Goal: Task Accomplishment & Management: Use online tool/utility

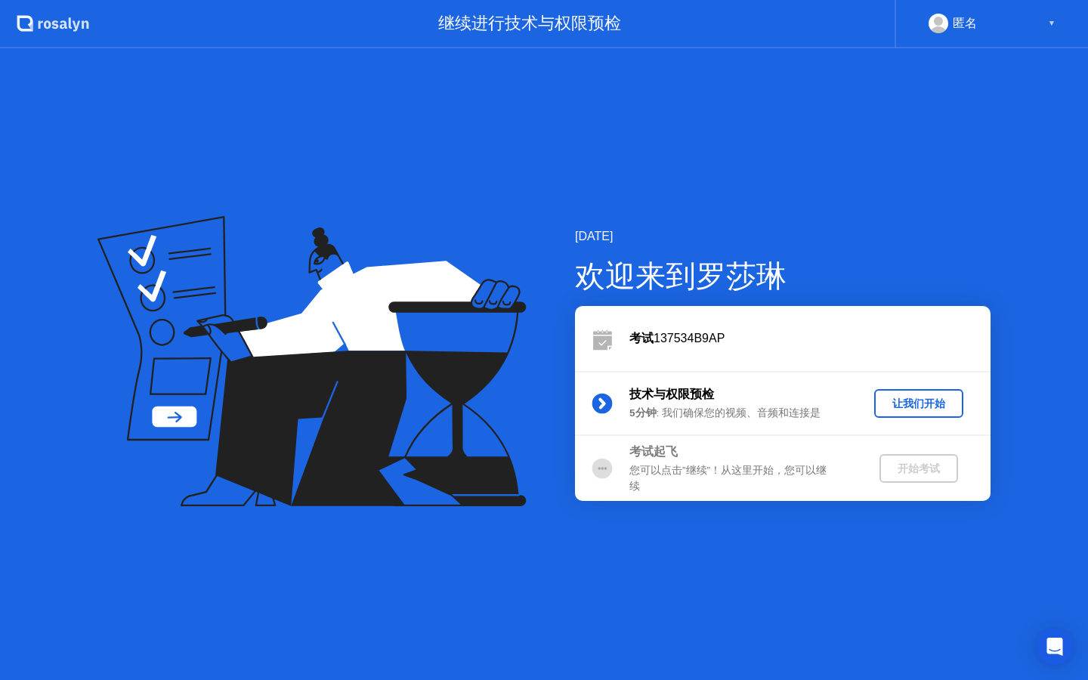
click at [918, 403] on div "让我们开始" at bounding box center [918, 404] width 77 height 14
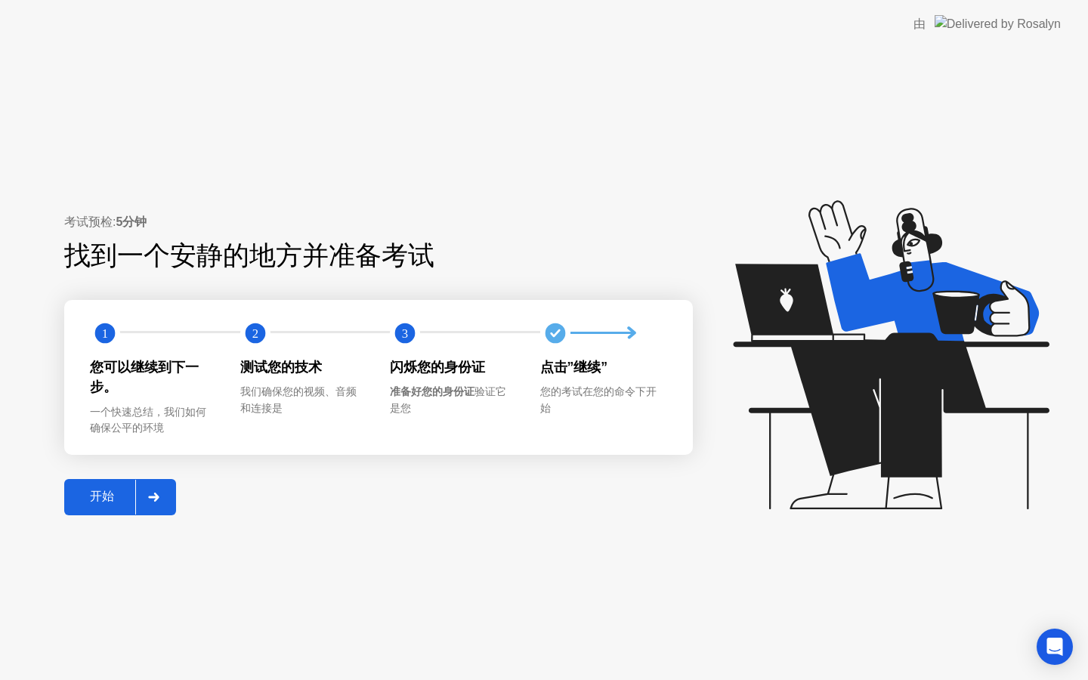
click at [114, 499] on div "开始" at bounding box center [102, 497] width 67 height 16
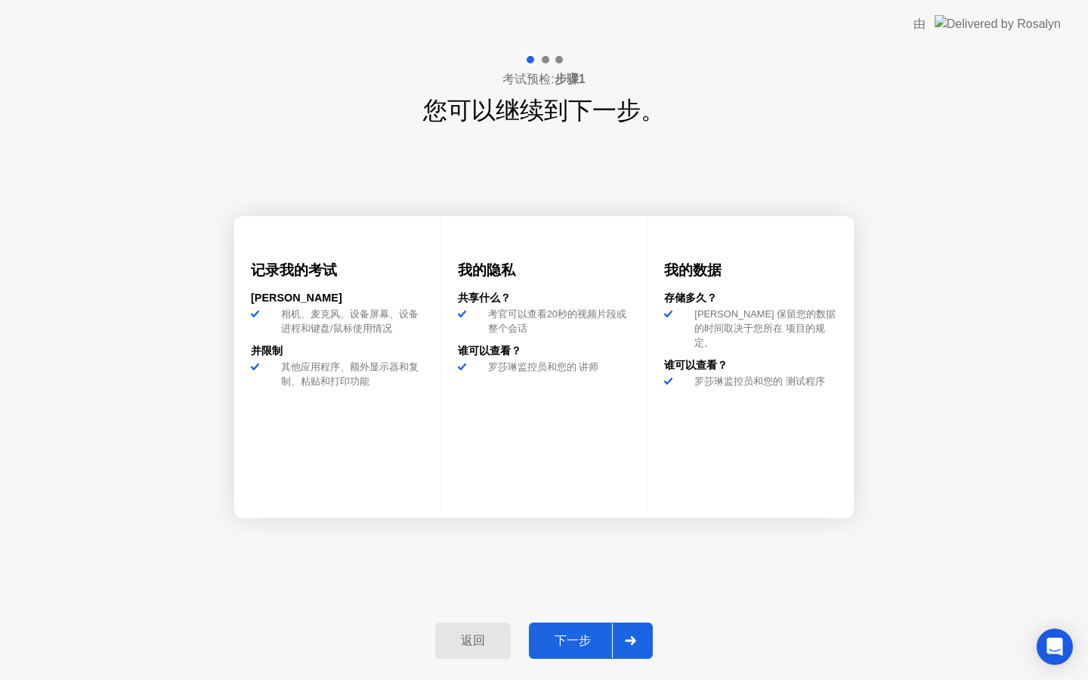
click at [574, 634] on div "下一步" at bounding box center [573, 641] width 79 height 16
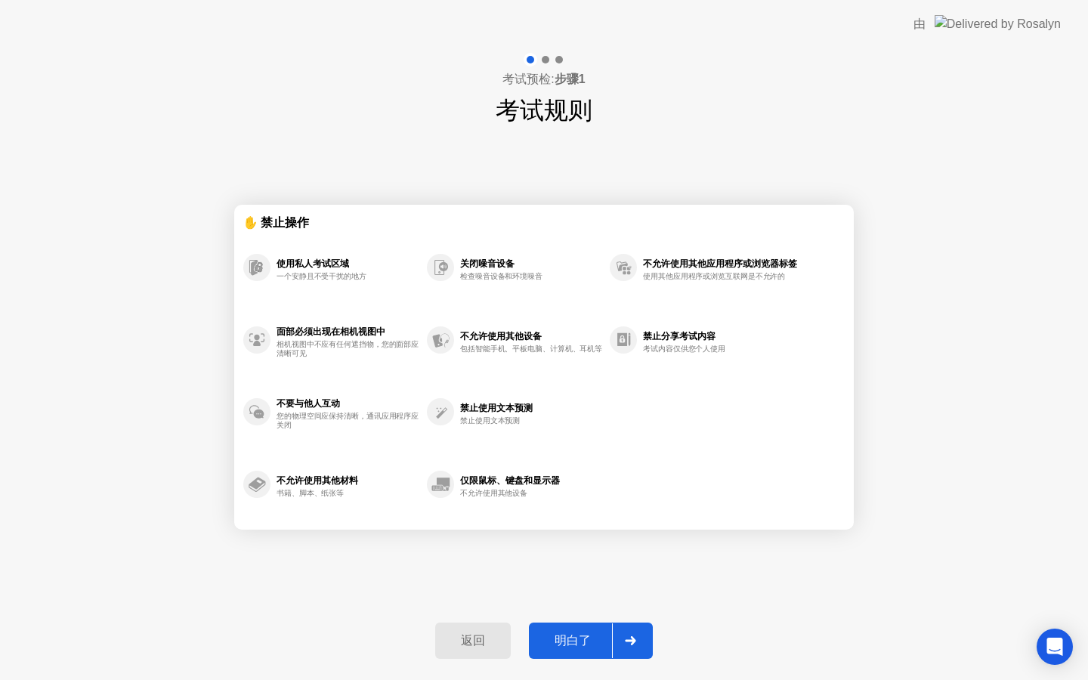
click at [554, 651] on button "明白了" at bounding box center [591, 641] width 124 height 36
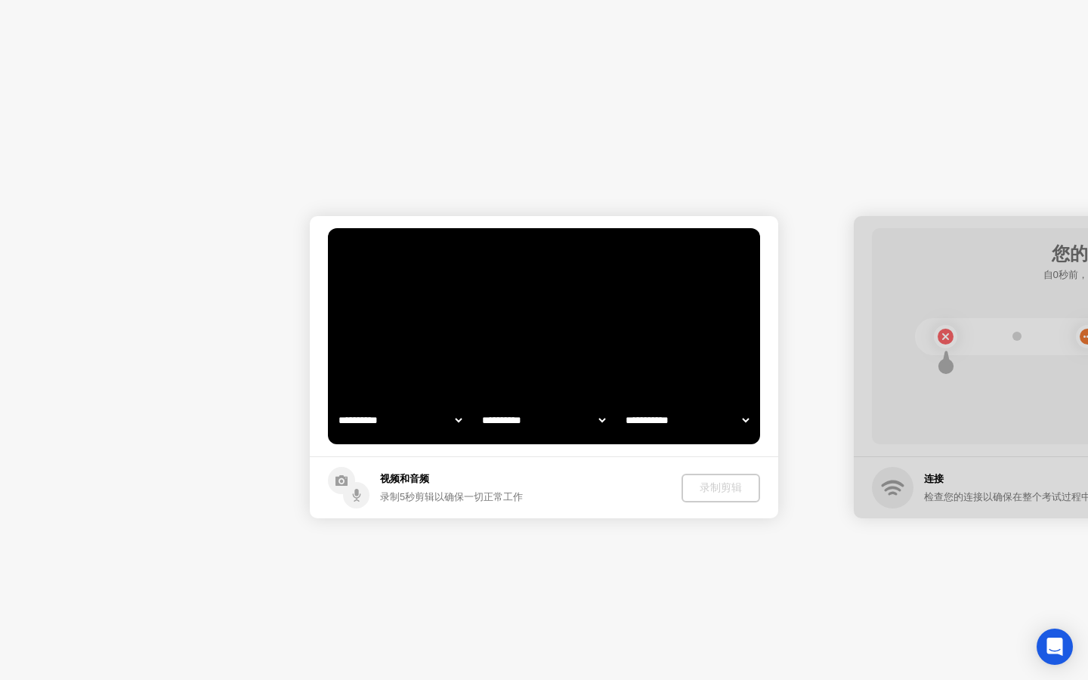
select select "**********"
select select "*******"
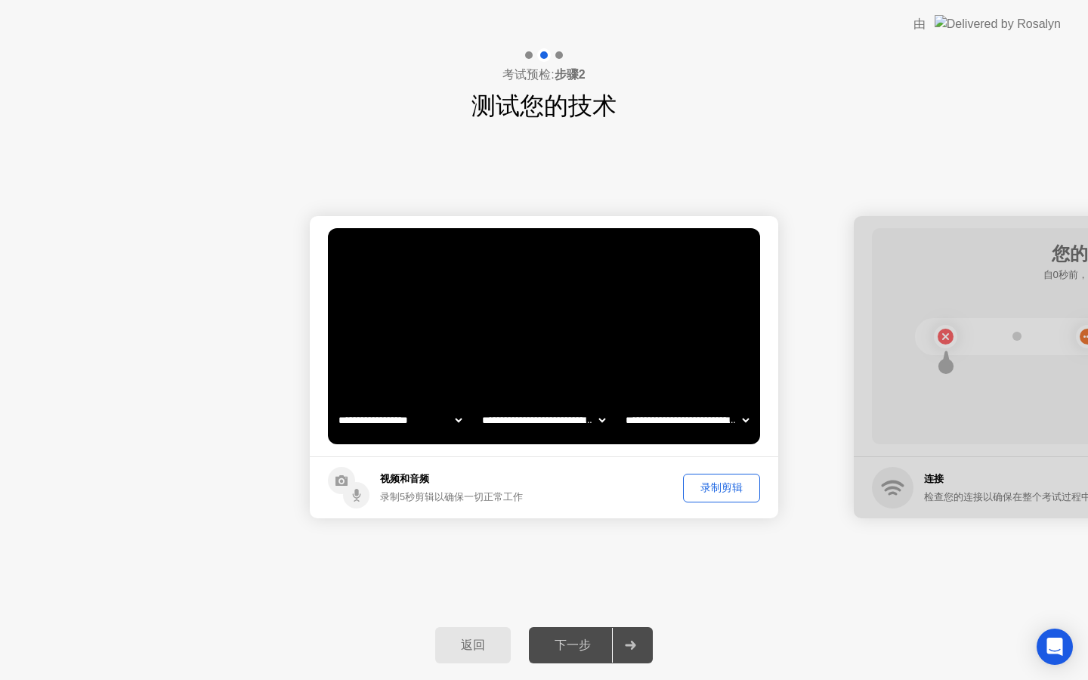
click at [567, 329] on video at bounding box center [544, 336] width 432 height 216
click at [708, 496] on button "录制剪辑" at bounding box center [721, 488] width 77 height 29
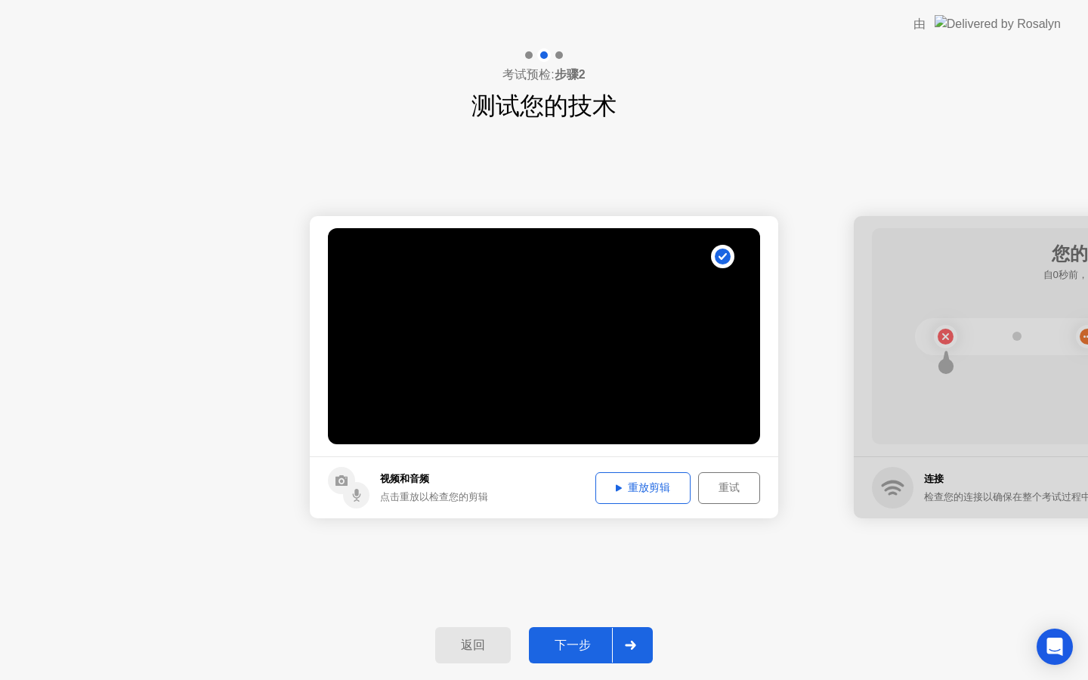
click at [735, 485] on div "重试" at bounding box center [729, 488] width 51 height 14
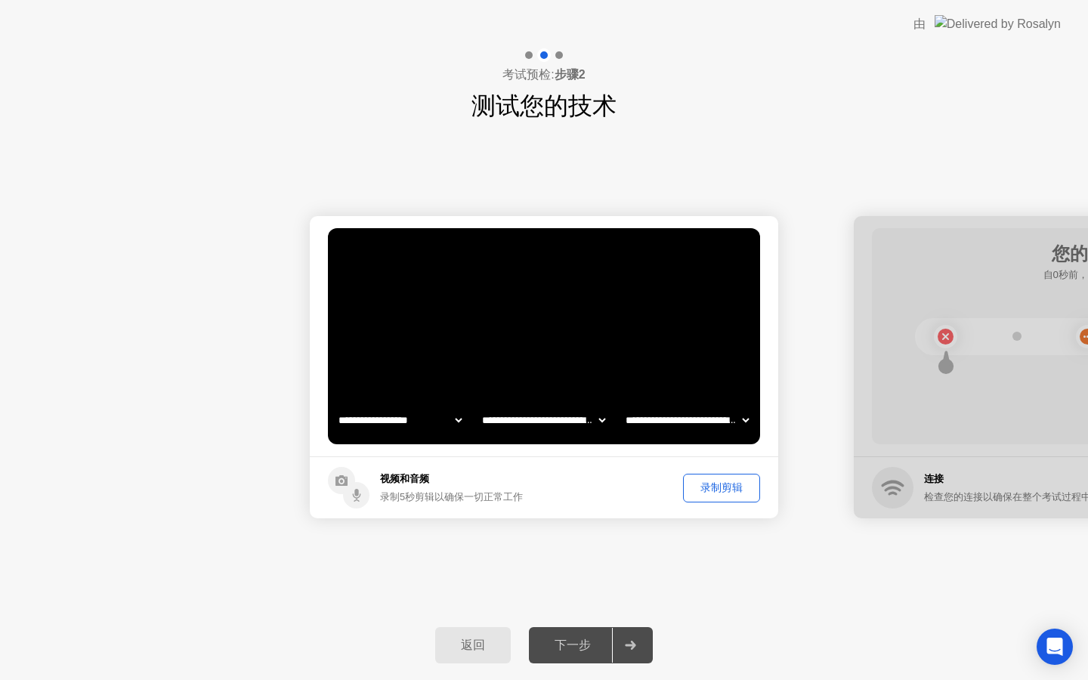
click at [714, 495] on div "录制剪辑" at bounding box center [721, 488] width 67 height 14
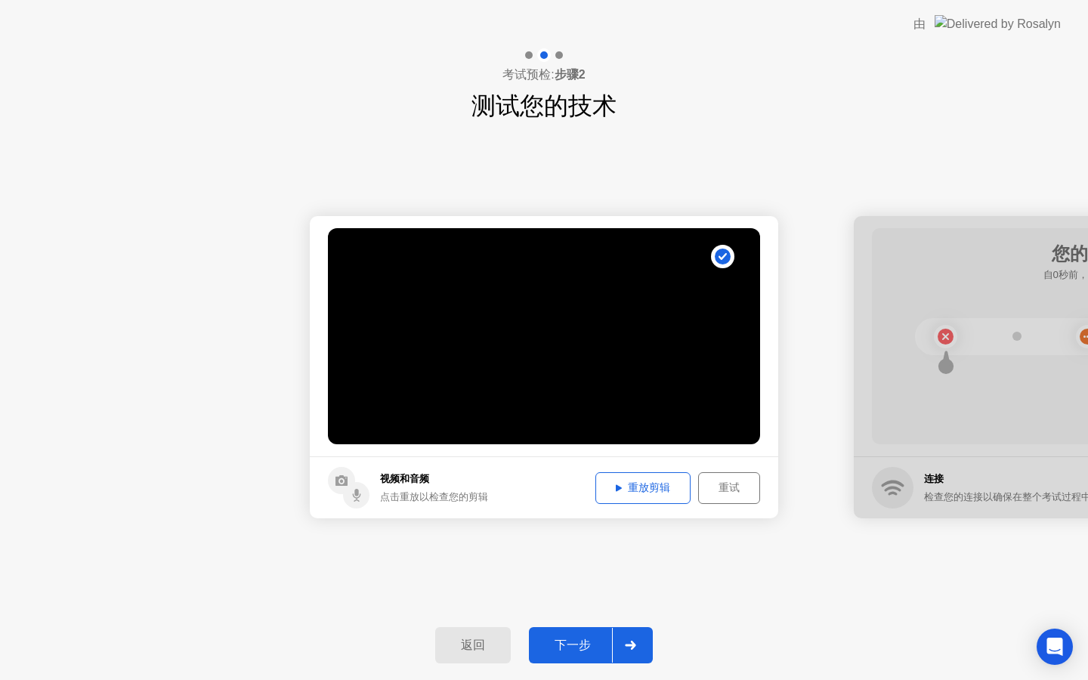
click at [654, 485] on div "重放剪辑" at bounding box center [643, 488] width 85 height 14
click at [573, 638] on div "下一步" at bounding box center [573, 646] width 79 height 16
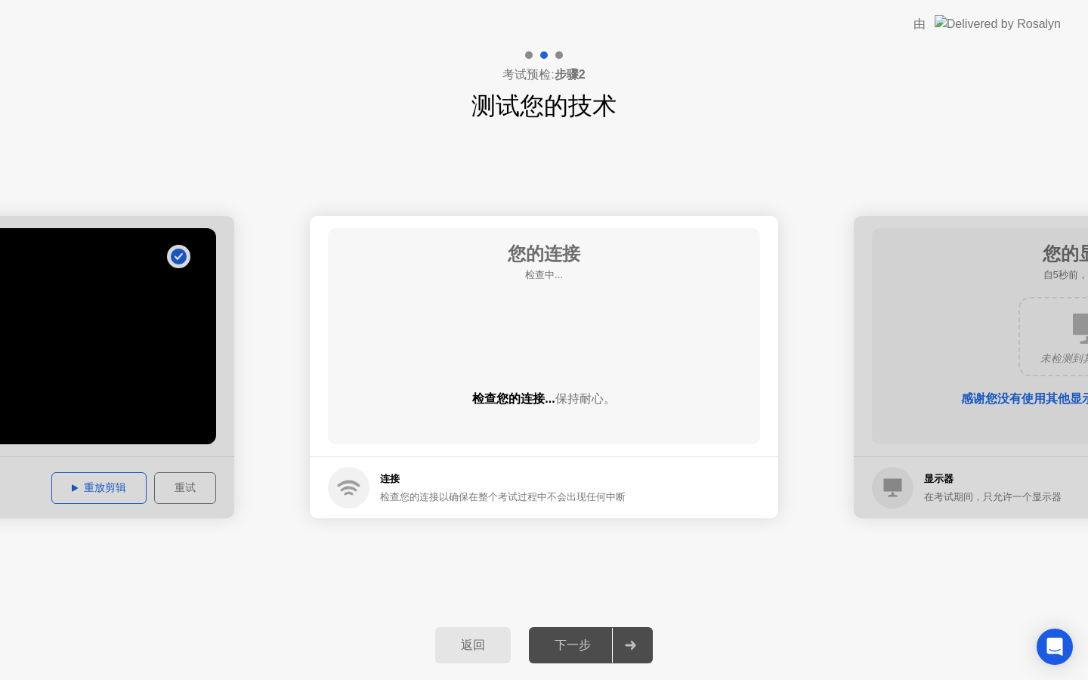
click at [555, 362] on div "您的连接 检查中... 检查您的连接... 保持耐心。" at bounding box center [544, 336] width 432 height 216
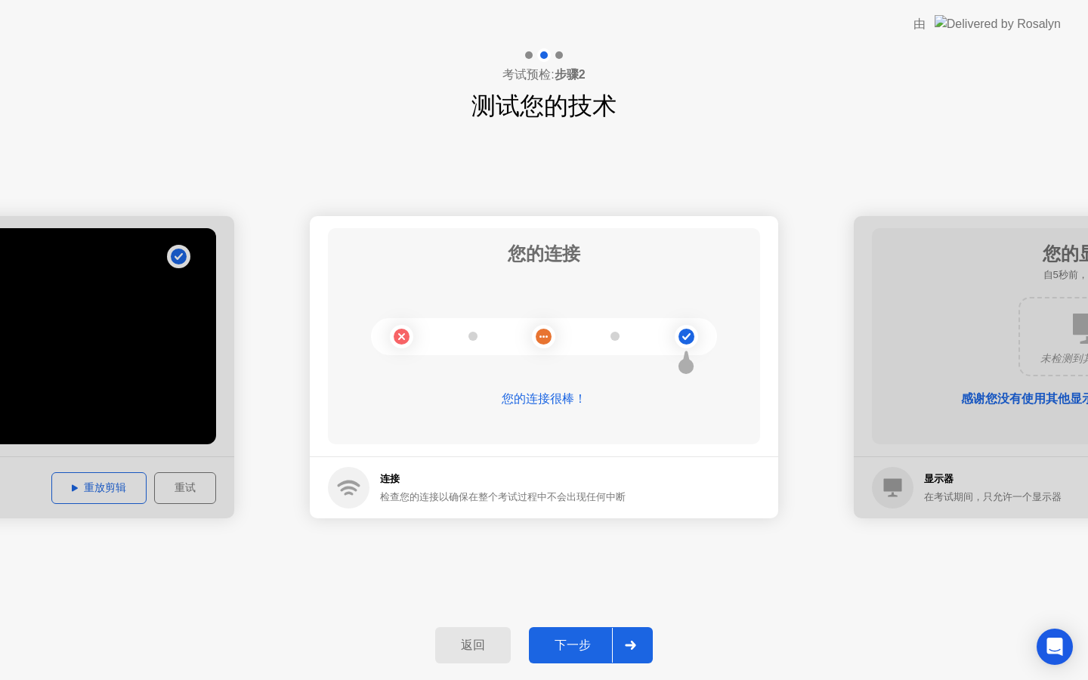
click at [560, 641] on div "下一步" at bounding box center [573, 646] width 79 height 16
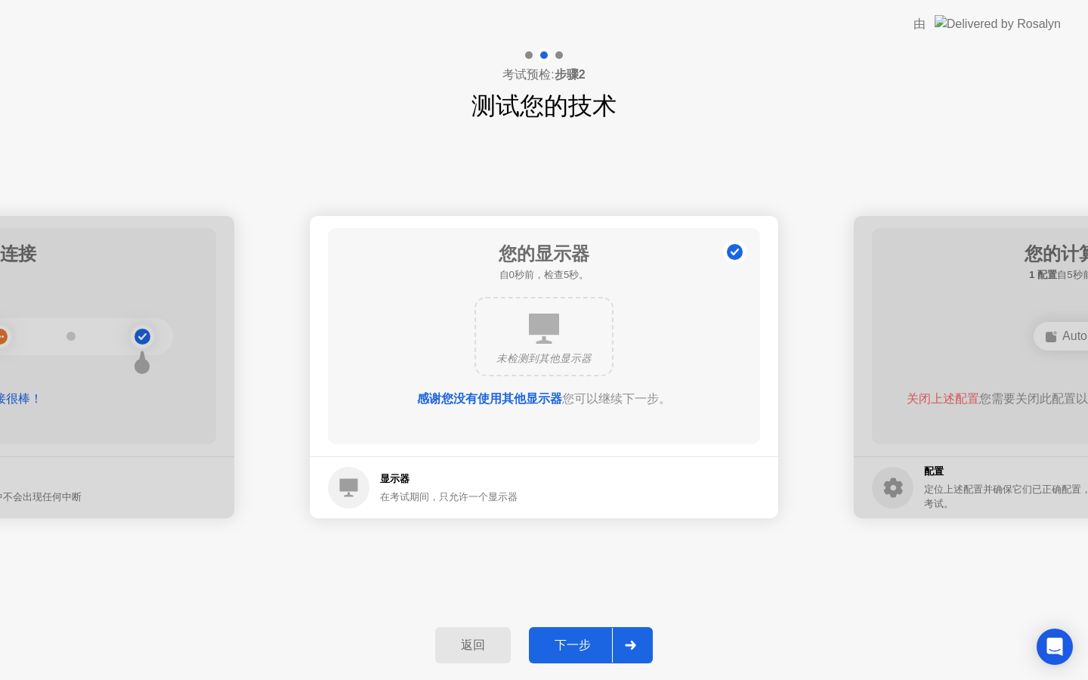
click at [565, 649] on div "下一步" at bounding box center [573, 646] width 79 height 16
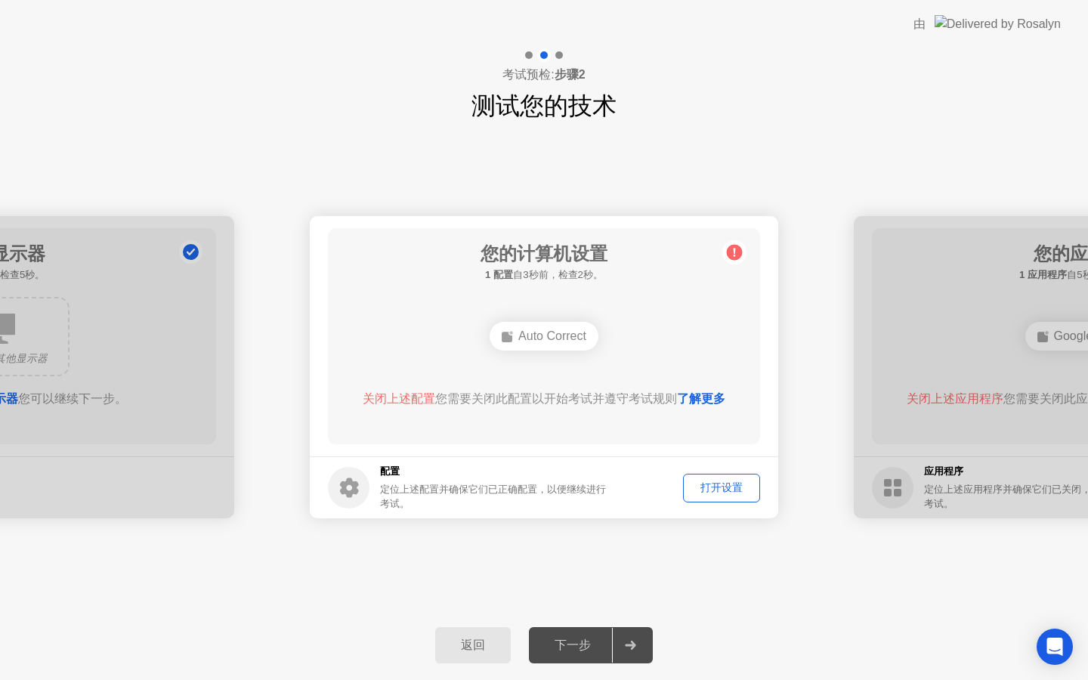
click at [713, 485] on div "打开设置" at bounding box center [721, 488] width 67 height 14
click at [558, 337] on div "Auto Correct" at bounding box center [544, 336] width 109 height 29
click at [711, 489] on div "打开设置" at bounding box center [721, 488] width 67 height 14
click at [550, 336] on div "Auto Correct" at bounding box center [544, 336] width 109 height 29
click at [715, 396] on link "了解更多" at bounding box center [701, 398] width 48 height 13
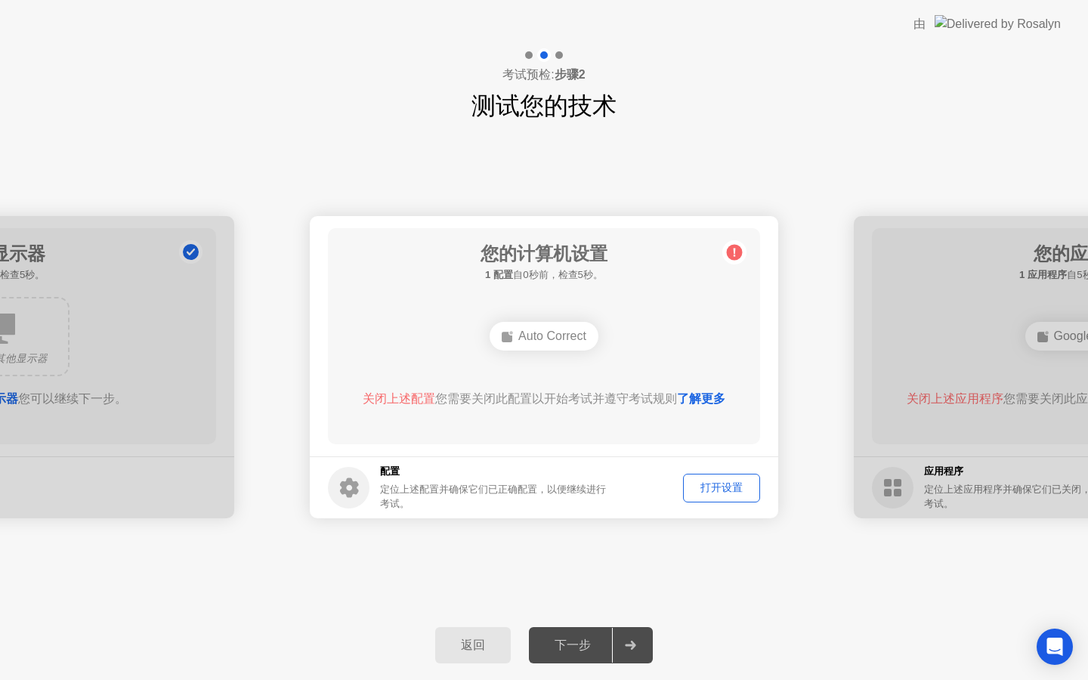
click at [730, 481] on div "打开设置" at bounding box center [721, 488] width 67 height 14
click at [746, 481] on div "打开设置" at bounding box center [721, 488] width 67 height 14
click at [731, 481] on div "打开设置" at bounding box center [721, 488] width 67 height 14
click at [552, 342] on div "Auto Correct" at bounding box center [544, 336] width 109 height 29
click at [589, 648] on div "下一步" at bounding box center [573, 646] width 79 height 16
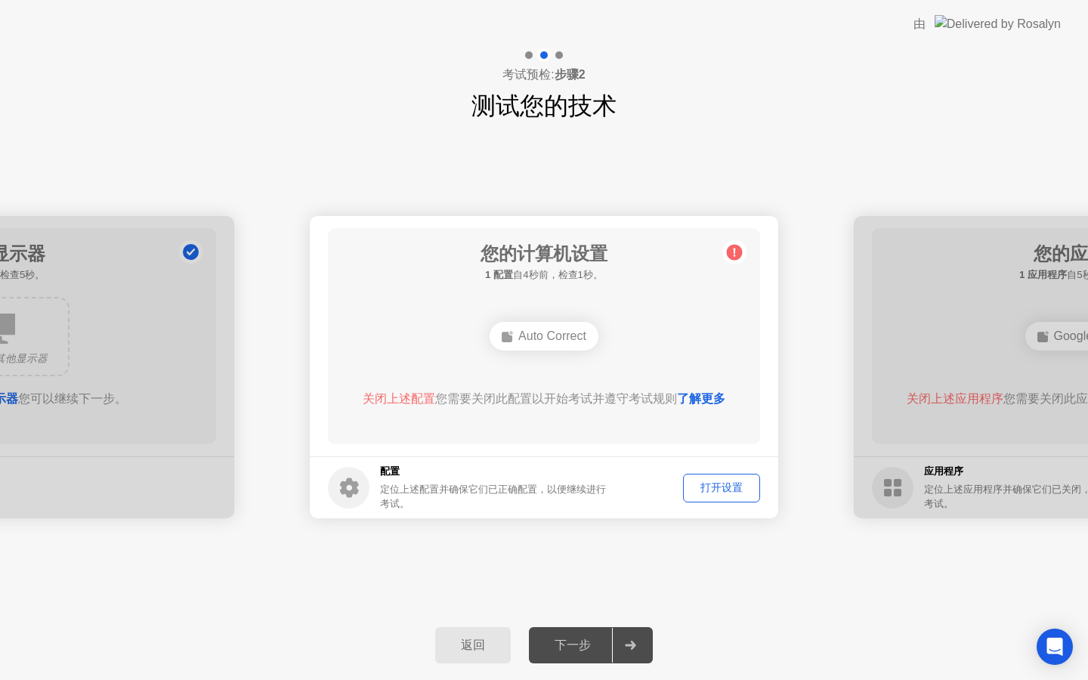
click at [725, 475] on button "打开设置" at bounding box center [721, 488] width 77 height 29
click at [695, 397] on link "了解更多" at bounding box center [701, 398] width 48 height 13
click at [185, 368] on div at bounding box center [0, 367] width 469 height 302
click at [716, 402] on link "了解更多" at bounding box center [701, 398] width 48 height 13
click at [745, 249] on icon at bounding box center [734, 252] width 24 height 24
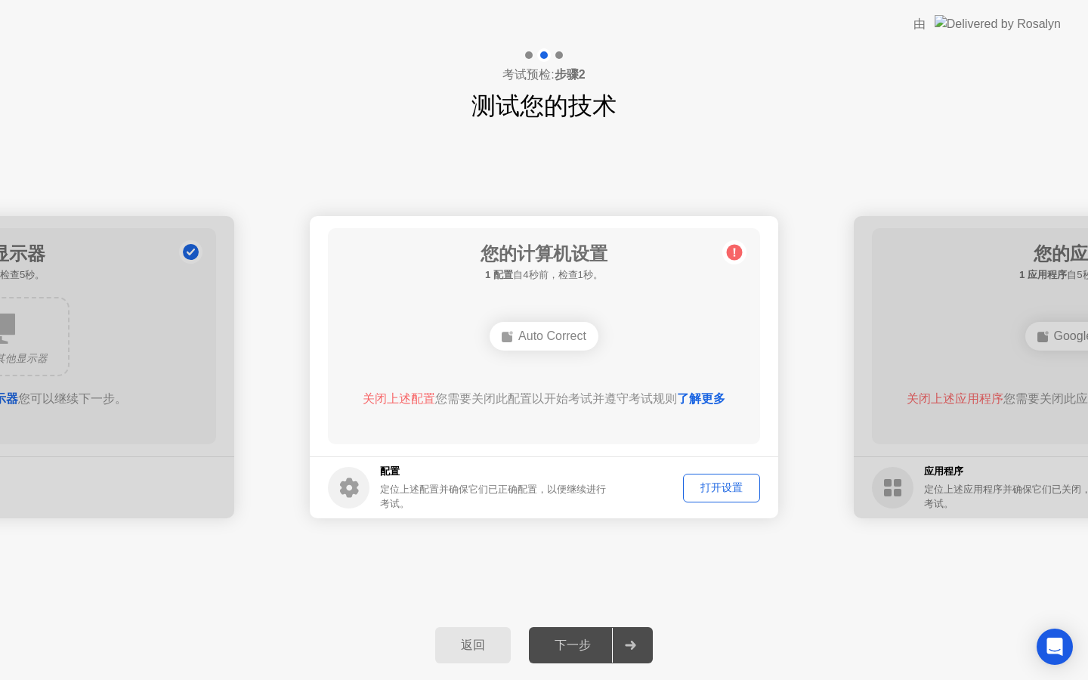
click at [704, 398] on link "了解更多" at bounding box center [701, 398] width 48 height 13
click at [617, 399] on div "关闭上述配置 您需要关闭此配置以开始考试并遵守考试规则 了解更多" at bounding box center [544, 399] width 389 height 18
click at [706, 478] on button "打开设置" at bounding box center [721, 488] width 77 height 29
click at [732, 364] on div "您的计算机设置 1 配置 自1秒前，检查4秒。 Auto Correct 关闭上述配置 您需要关闭此配置以开始考试并遵守考试规则 了解更多" at bounding box center [544, 336] width 432 height 216
click at [585, 644] on div "下一步" at bounding box center [573, 646] width 79 height 16
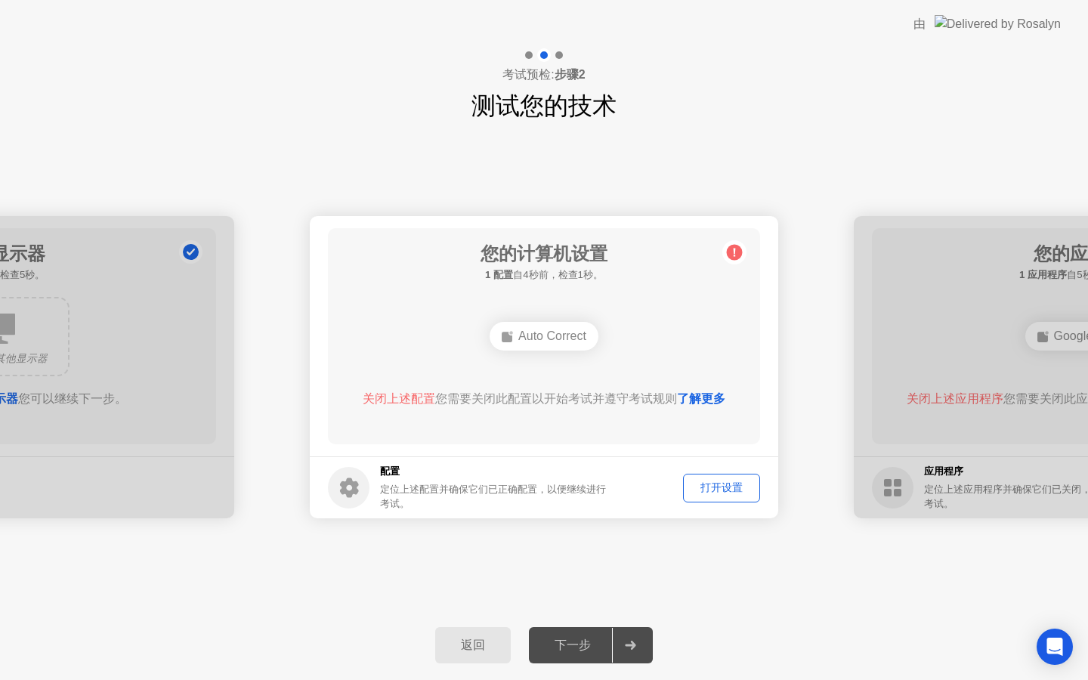
click at [705, 405] on link "了解更多" at bounding box center [701, 398] width 48 height 13
click at [540, 339] on div "Auto Correct" at bounding box center [544, 336] width 109 height 29
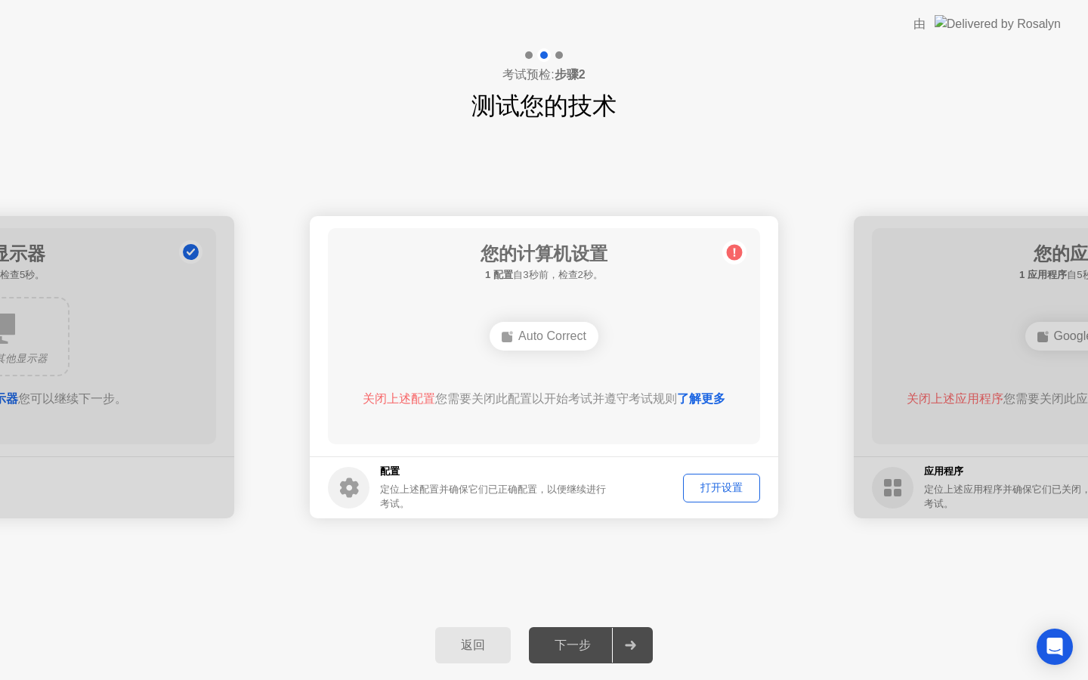
click at [540, 339] on div "Auto Correct" at bounding box center [544, 336] width 109 height 29
click at [926, 25] on div "由" at bounding box center [920, 24] width 12 height 18
click at [926, 27] on div "由" at bounding box center [920, 24] width 12 height 18
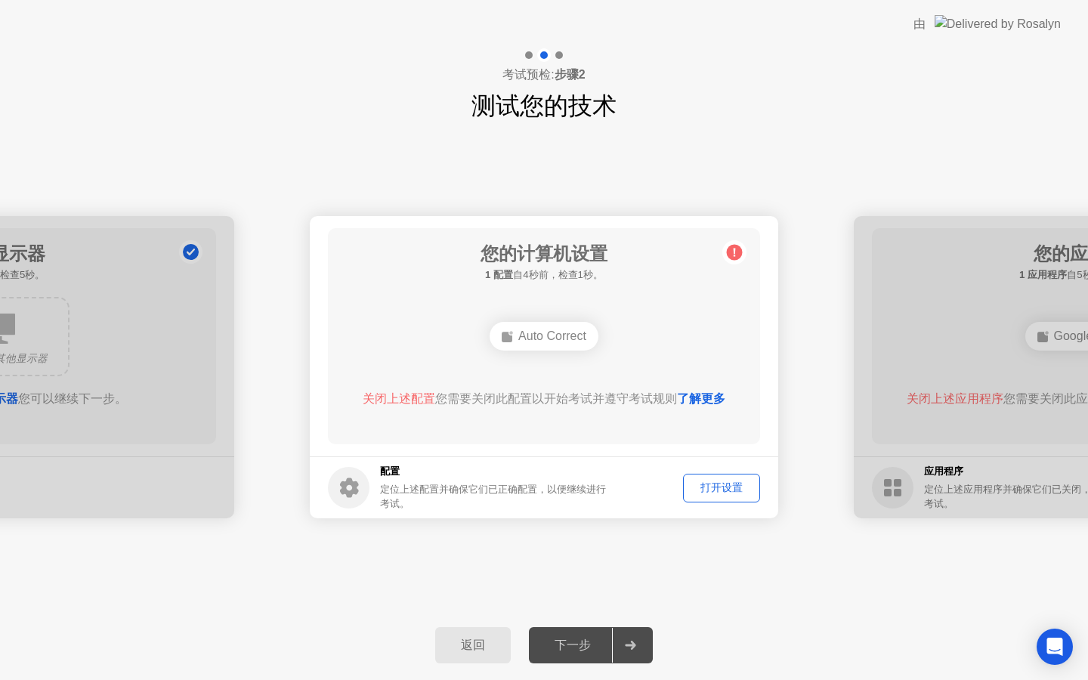
click at [1014, 27] on img at bounding box center [998, 23] width 126 height 17
click at [1048, 646] on icon "Open Intercom Messenger" at bounding box center [1054, 647] width 17 height 20
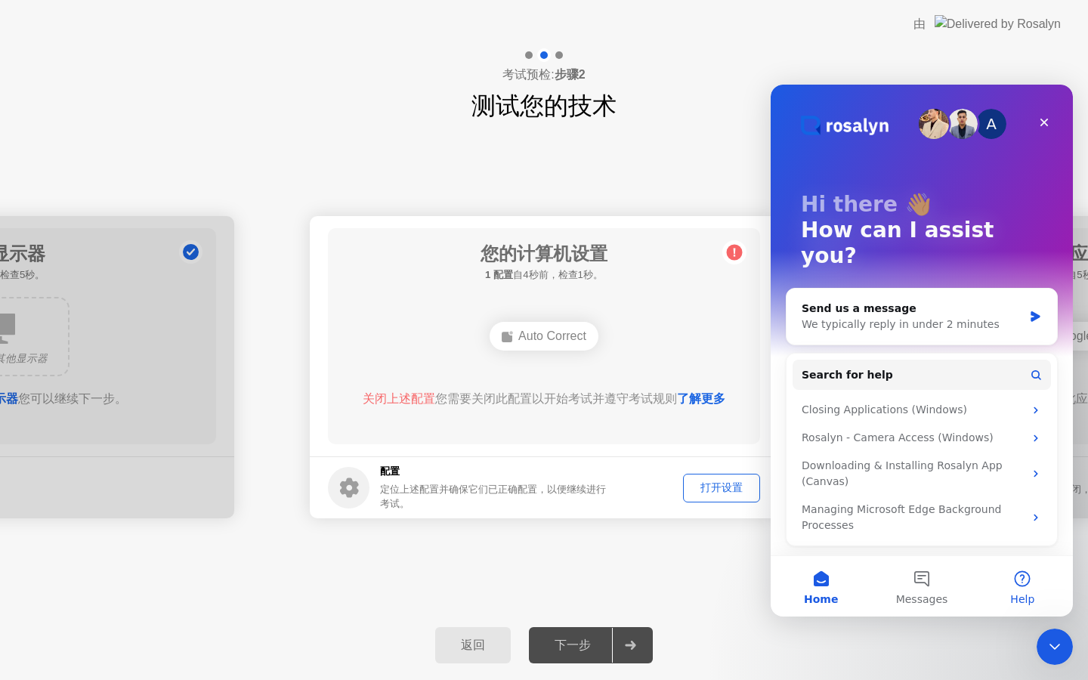
click at [1023, 590] on button "Help" at bounding box center [1023, 586] width 101 height 60
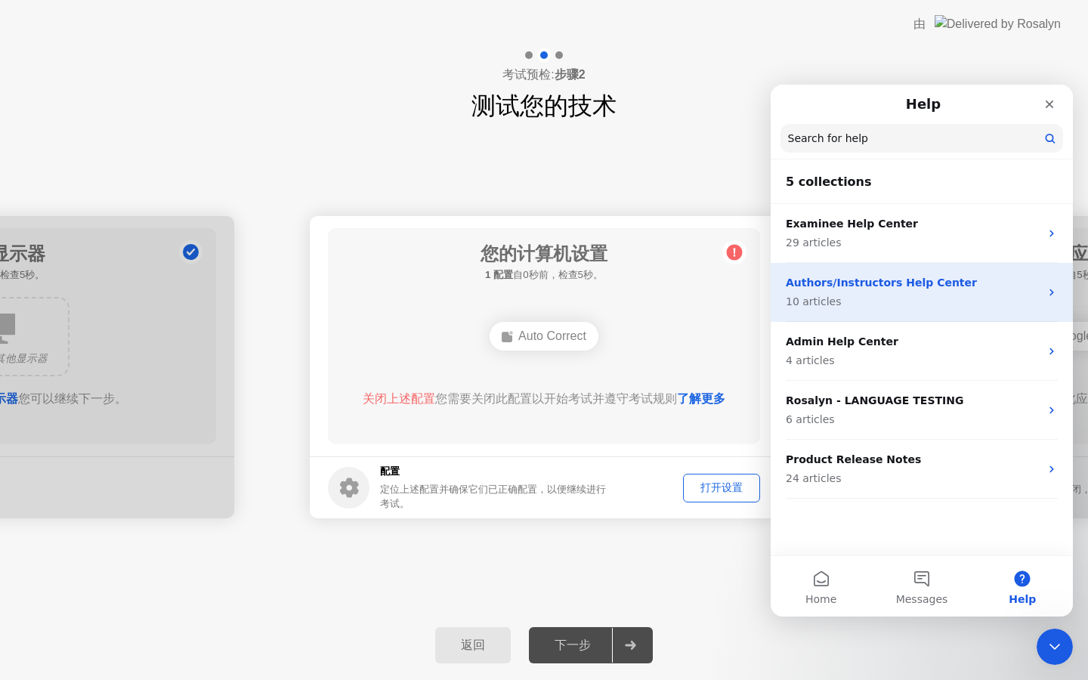
click at [926, 275] on p "Authors/Instructors Help Center" at bounding box center [913, 283] width 254 height 16
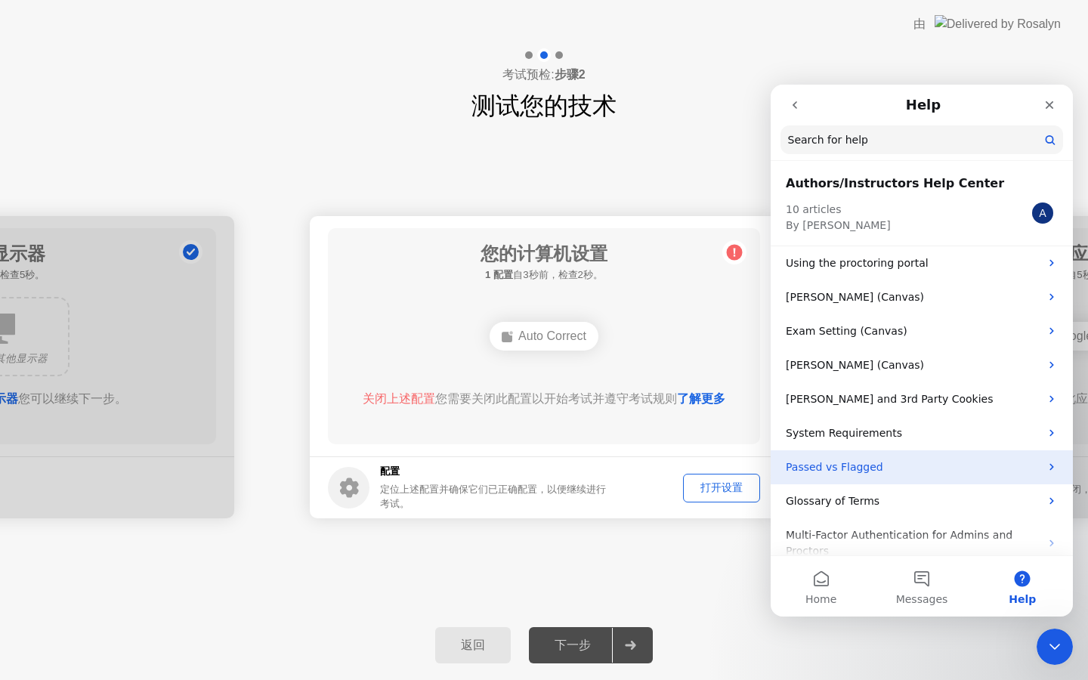
scroll to position [52, 0]
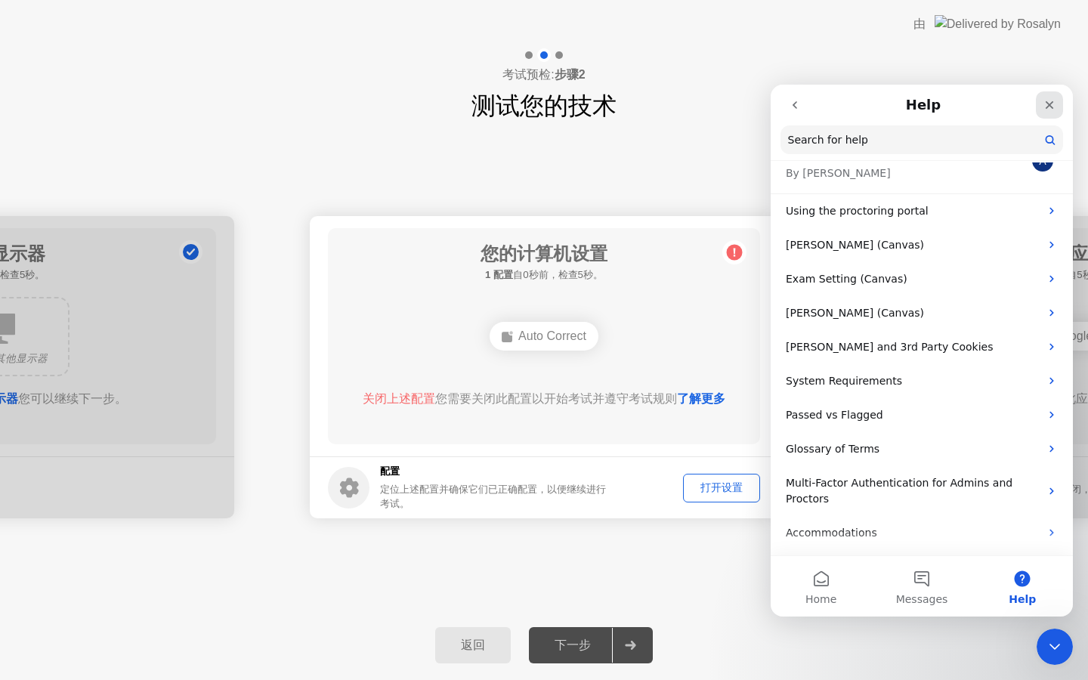
click at [1046, 104] on icon "Close" at bounding box center [1050, 105] width 12 height 12
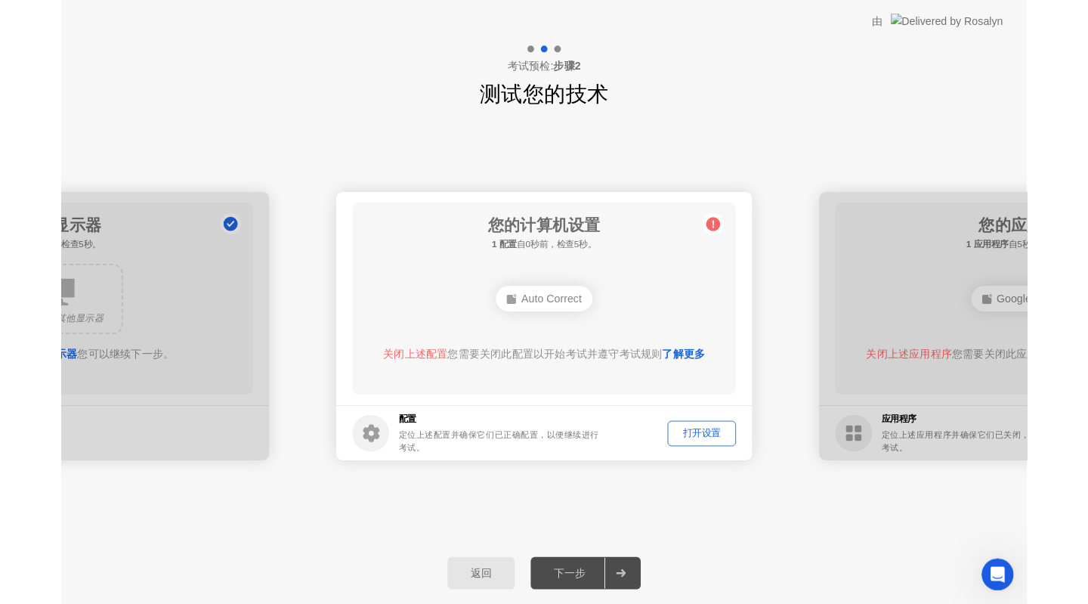
scroll to position [0, 0]
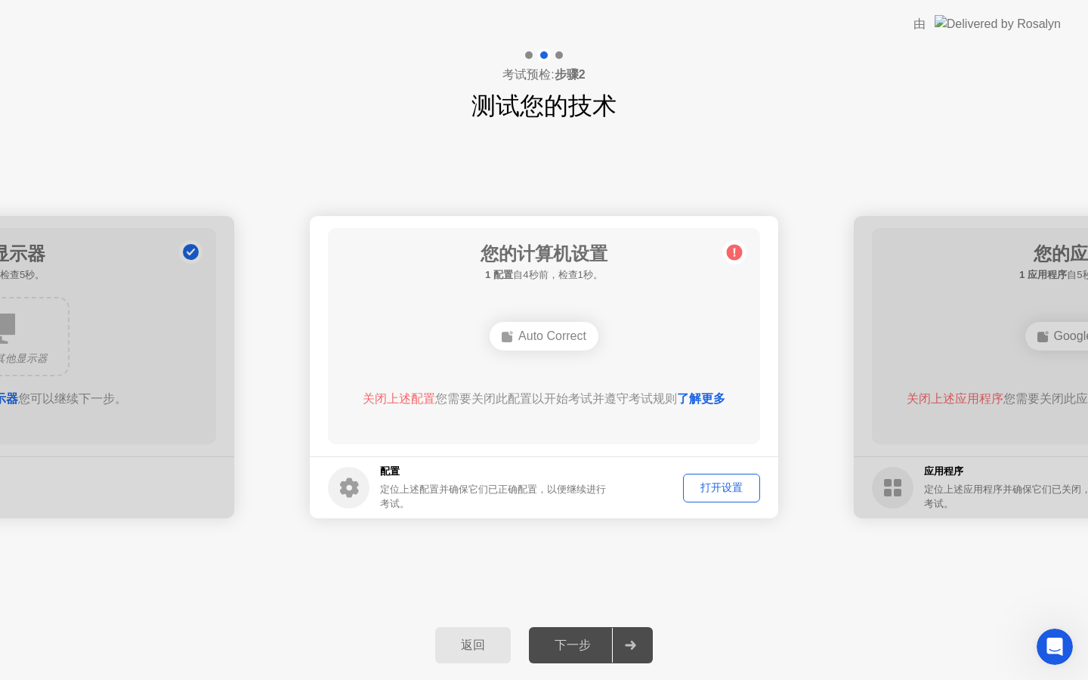
click at [719, 483] on div "打开设置" at bounding box center [721, 488] width 67 height 14
click at [720, 486] on div "打开设置" at bounding box center [721, 488] width 67 height 14
click at [716, 394] on link "了解更多" at bounding box center [701, 398] width 48 height 13
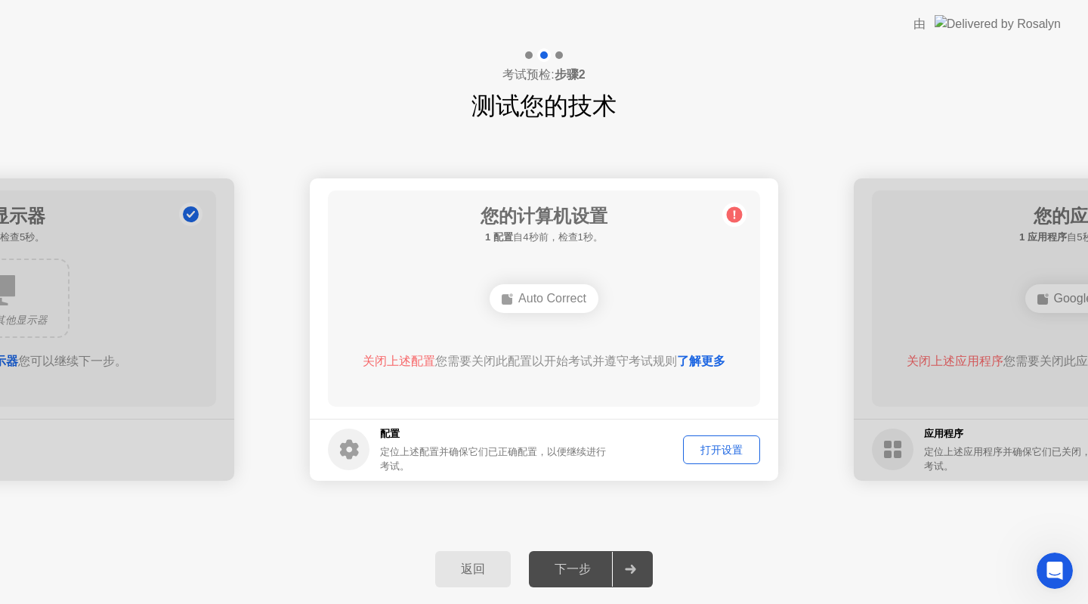
click at [728, 443] on div "打开设置" at bounding box center [721, 450] width 67 height 14
click at [707, 362] on link "了解更多" at bounding box center [701, 360] width 48 height 13
